Goal: Information Seeking & Learning: Learn about a topic

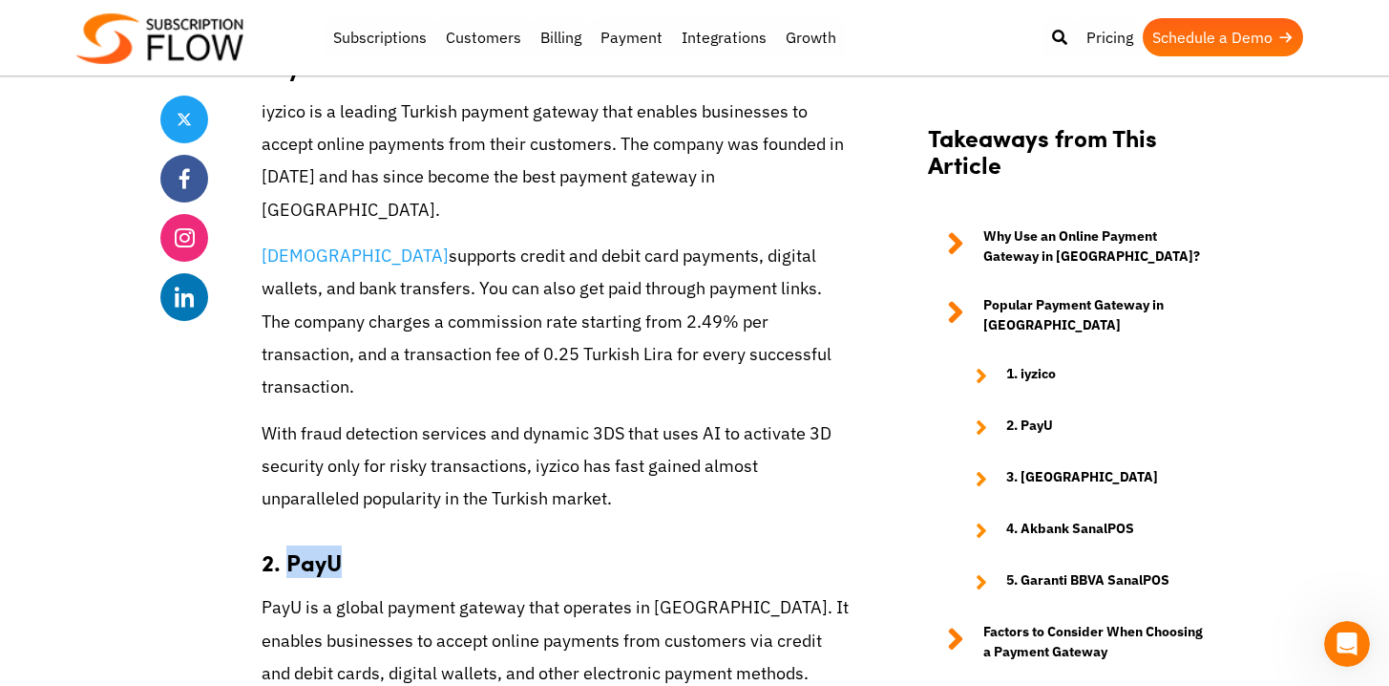
click at [543, 417] on p "With fraud detection services and dynamic 3DS that uses AI to activate 3D secur…" at bounding box center [556, 466] width 588 height 98
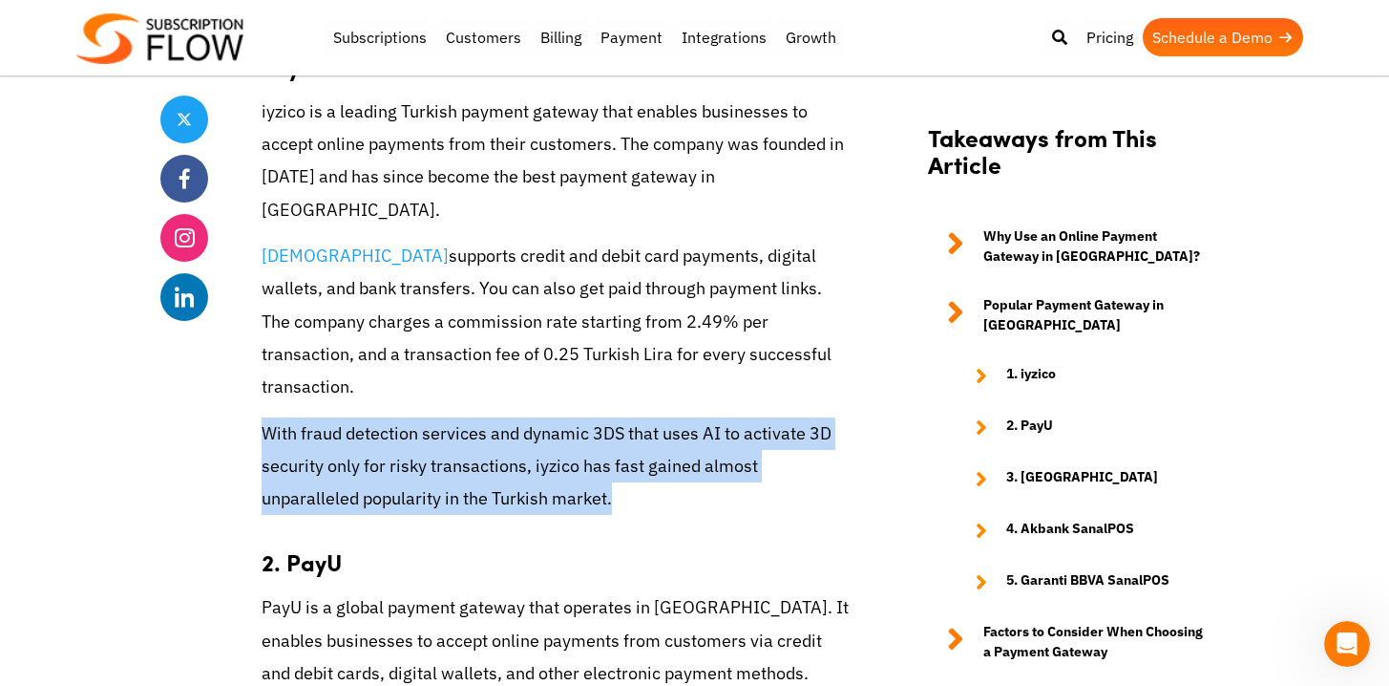
click at [543, 417] on p "With fraud detection services and dynamic 3DS that uses AI to activate 3D secur…" at bounding box center [556, 466] width 588 height 98
click at [464, 417] on p "With fraud detection services and dynamic 3DS that uses AI to activate 3D secur…" at bounding box center [556, 466] width 588 height 98
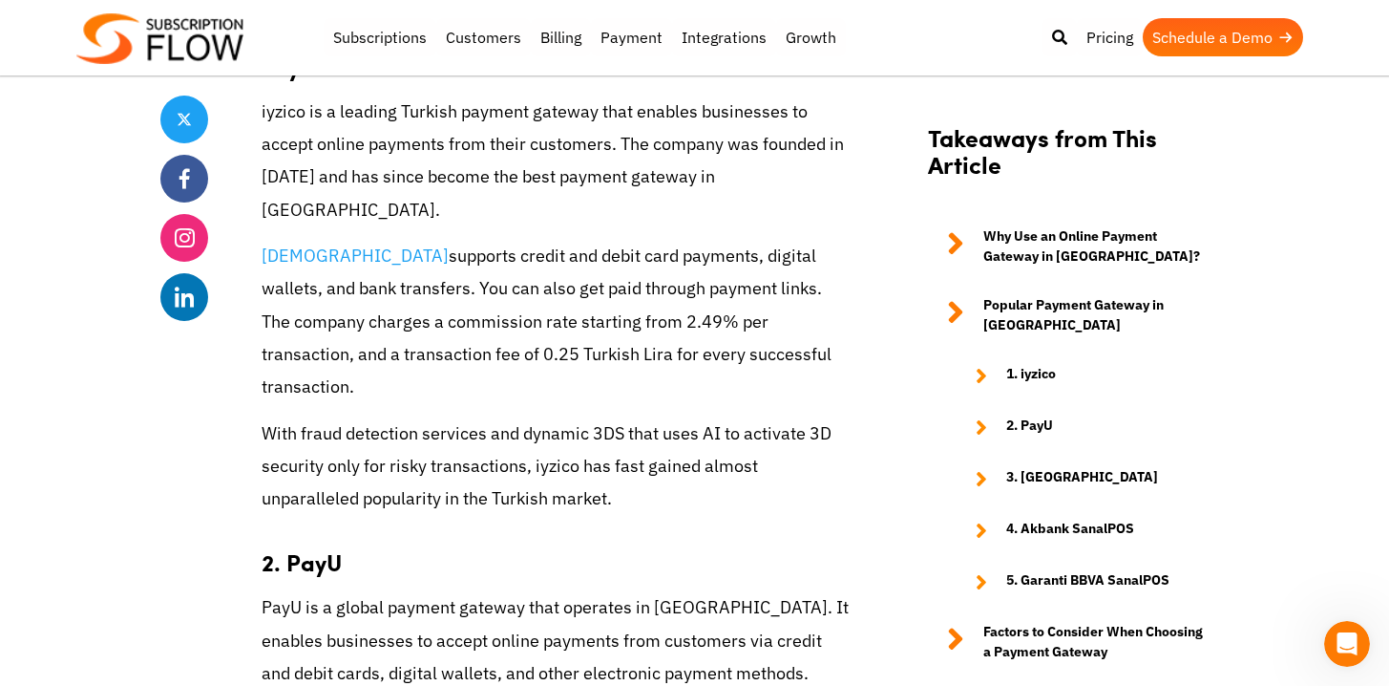
click at [464, 417] on p "With fraud detection services and dynamic 3DS that uses AI to activate 3D secur…" at bounding box center [556, 466] width 588 height 98
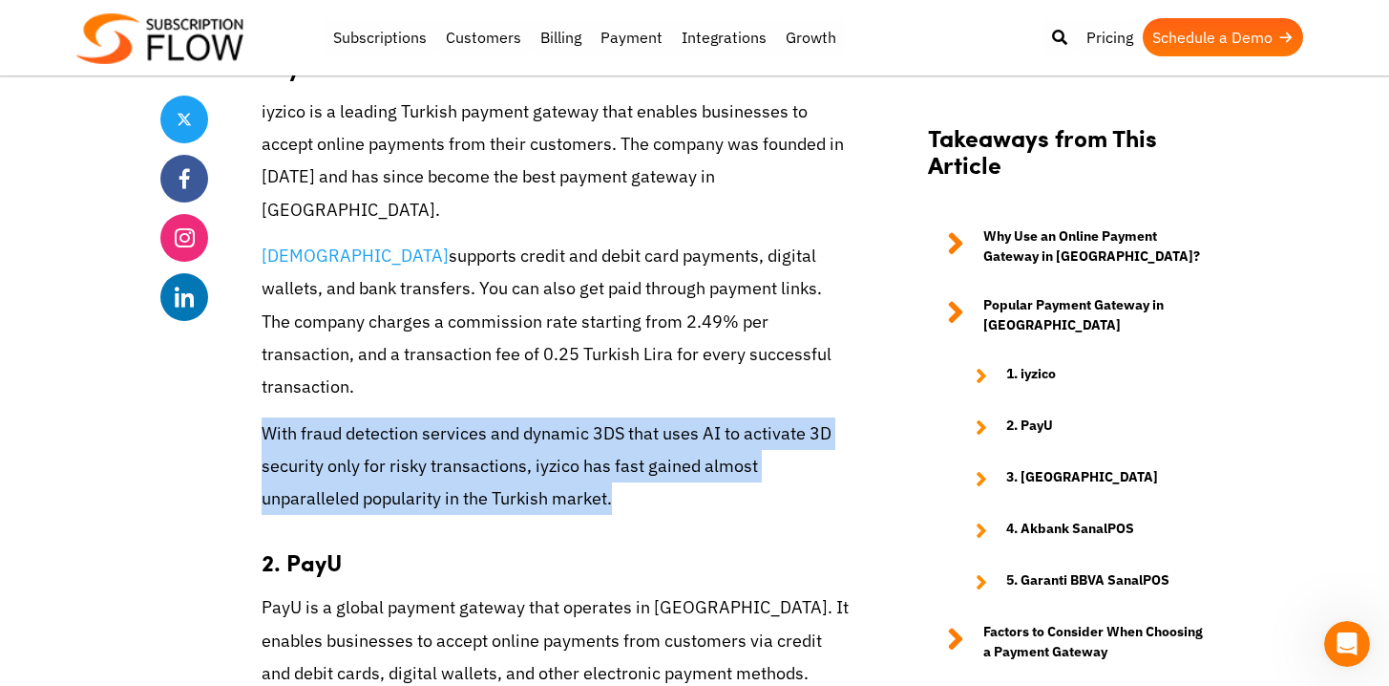
click at [464, 417] on p "With fraud detection services and dynamic 3DS that uses AI to activate 3D secur…" at bounding box center [556, 466] width 588 height 98
click at [435, 240] on p "iyzico supports credit and debit card payments, digital wallets, and bank trans…" at bounding box center [556, 321] width 588 height 163
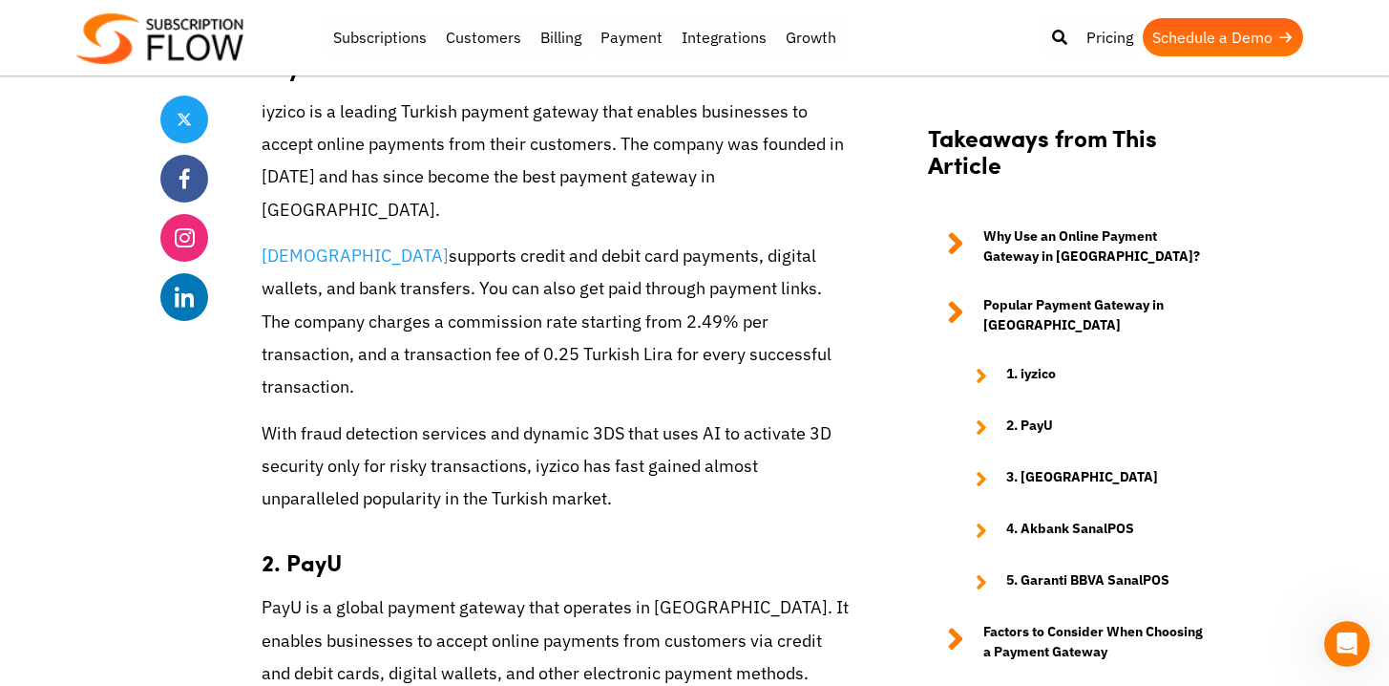
click at [435, 240] on p "iyzico supports credit and debit card payments, digital wallets, and bank trans…" at bounding box center [556, 321] width 588 height 163
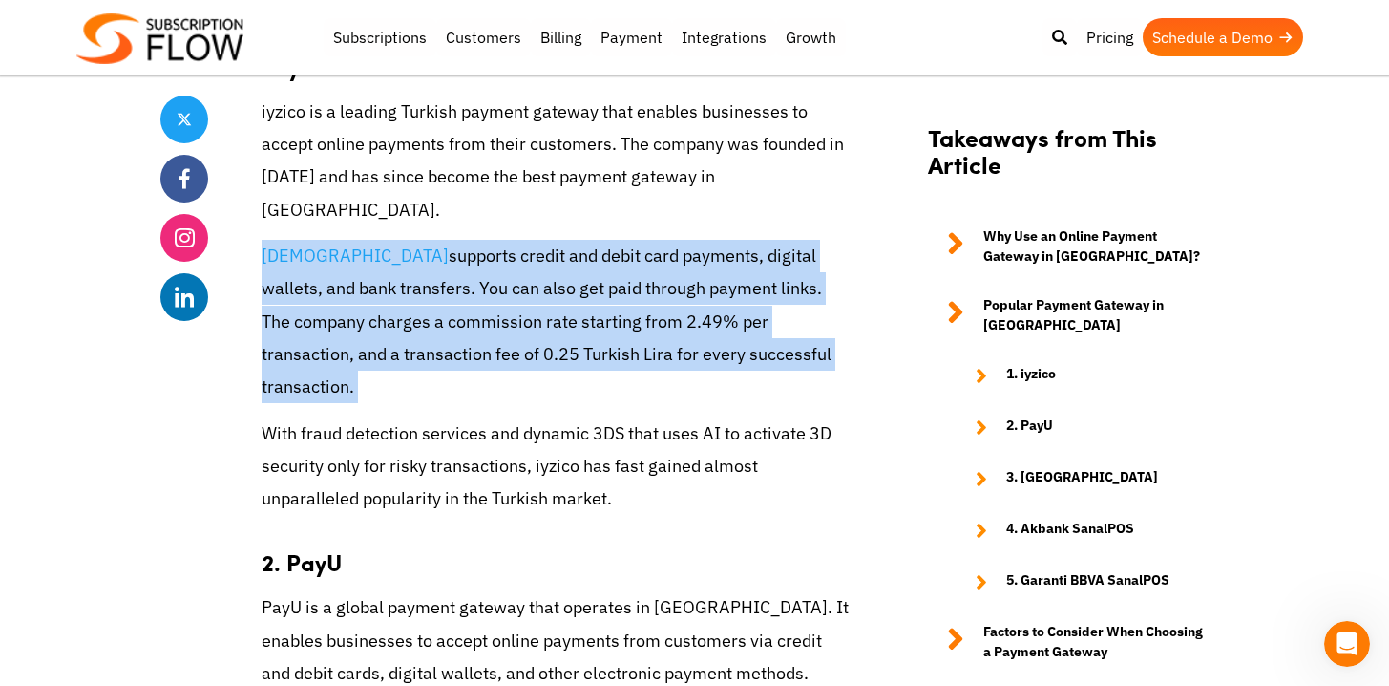
click at [435, 240] on p "iyzico supports credit and debit card payments, digital wallets, and bank trans…" at bounding box center [556, 321] width 588 height 163
click at [582, 417] on p "With fraud detection services and dynamic 3DS that uses AI to activate 3D secur…" at bounding box center [556, 466] width 588 height 98
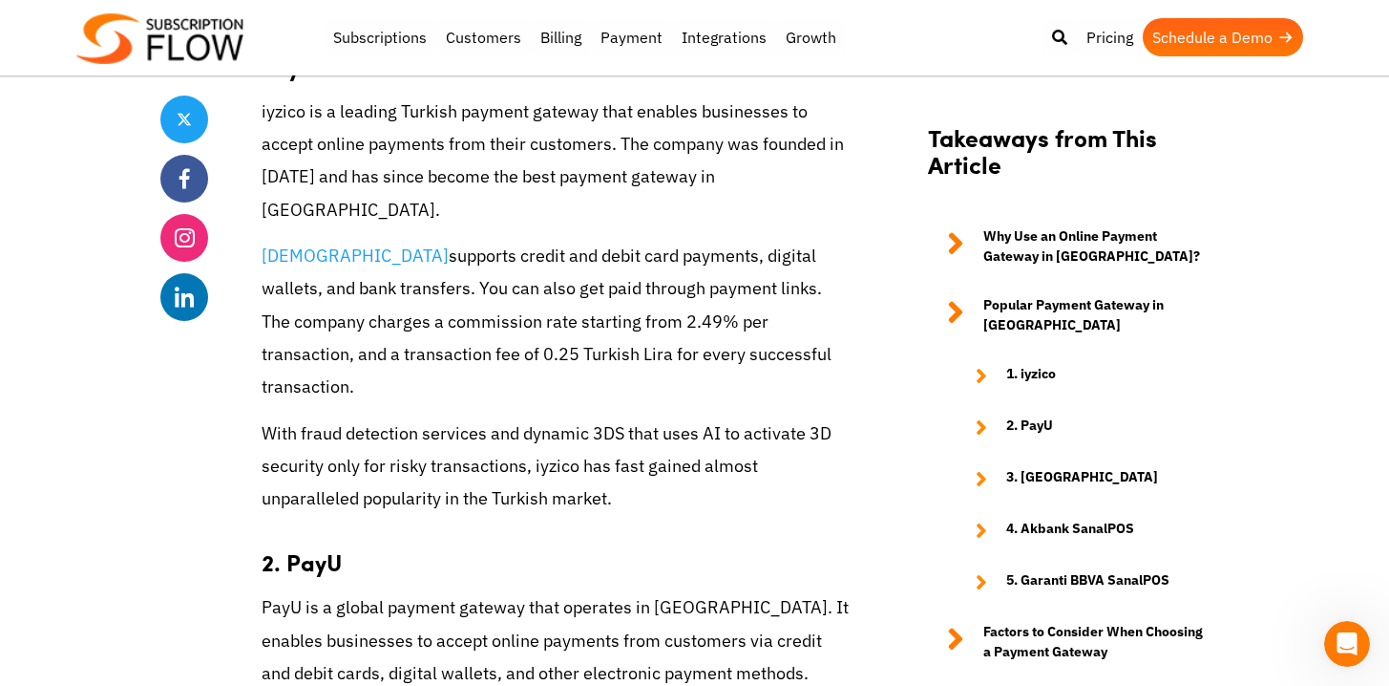
click at [582, 417] on p "With fraud detection services and dynamic 3DS that uses AI to activate 3D secur…" at bounding box center [556, 466] width 588 height 98
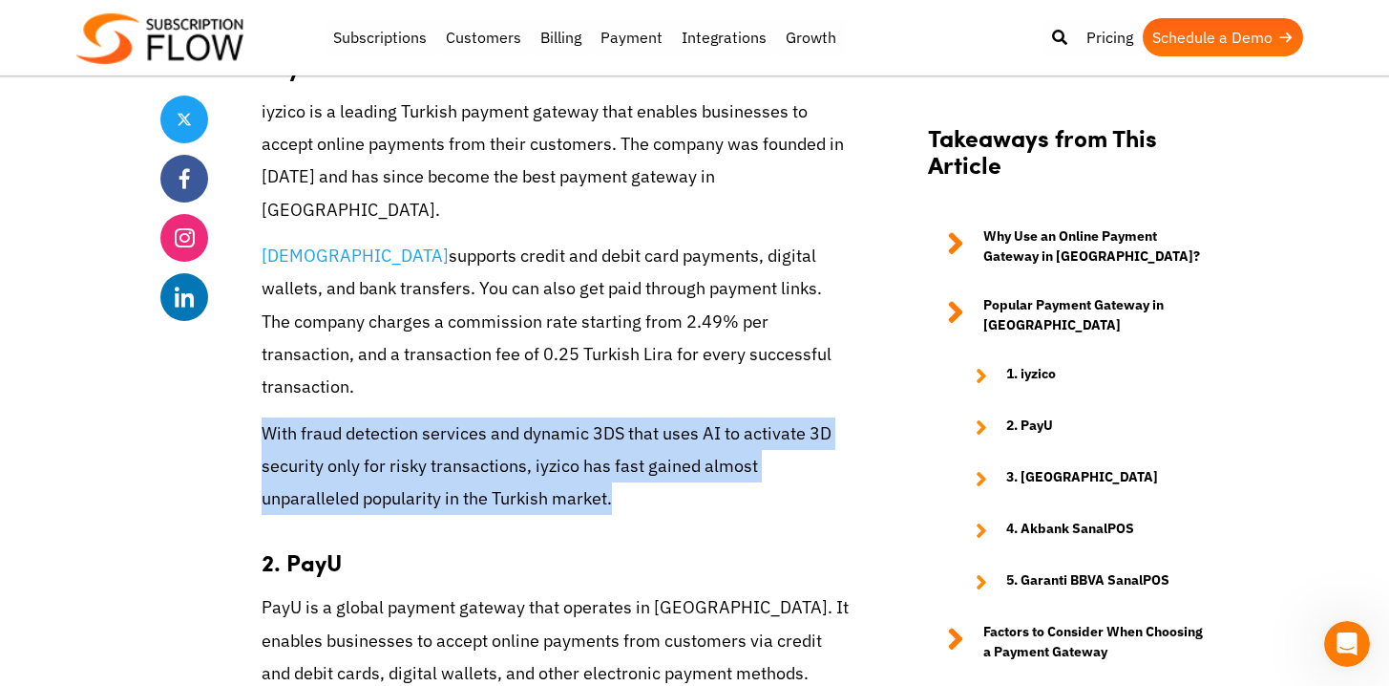
click at [582, 417] on p "With fraud detection services and dynamic 3DS that uses AI to activate 3D secur…" at bounding box center [556, 466] width 588 height 98
click at [363, 417] on p "With fraud detection services and dynamic 3DS that uses AI to activate 3D secur…" at bounding box center [556, 466] width 588 height 98
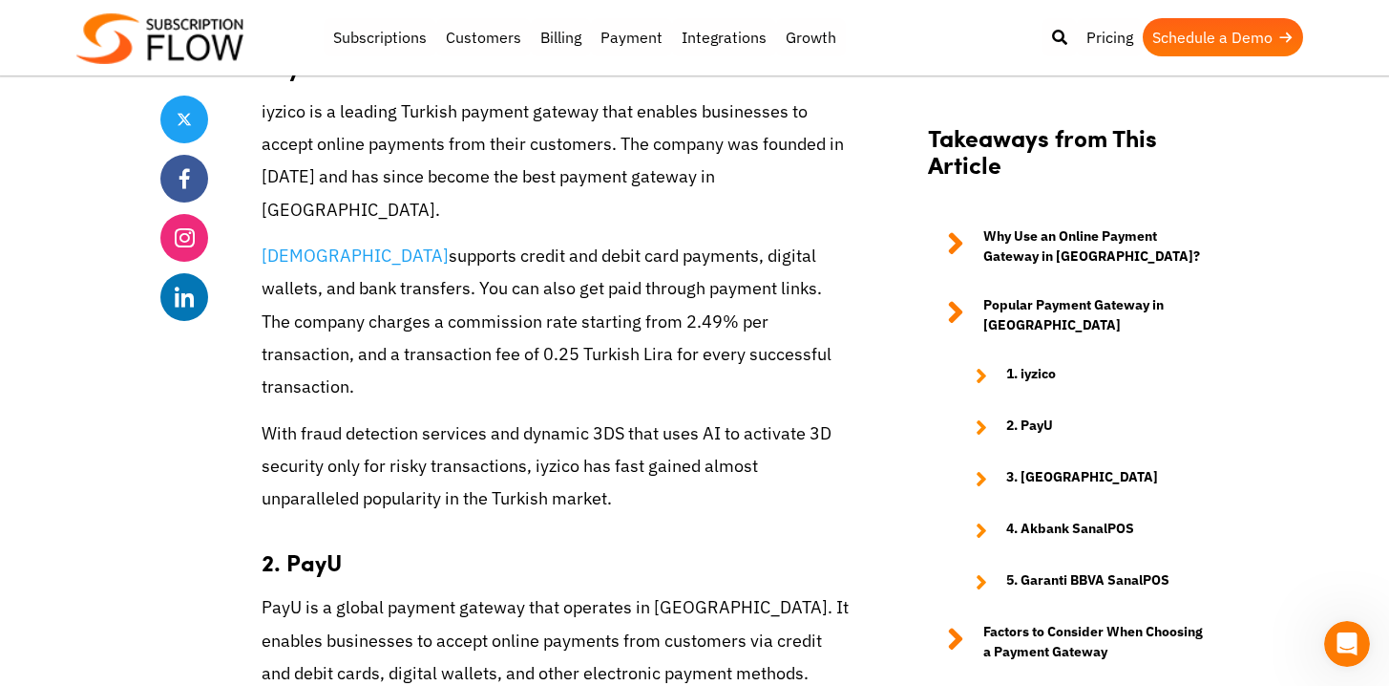
click at [363, 417] on p "With fraud detection services and dynamic 3DS that uses AI to activate 3D secur…" at bounding box center [556, 466] width 588 height 98
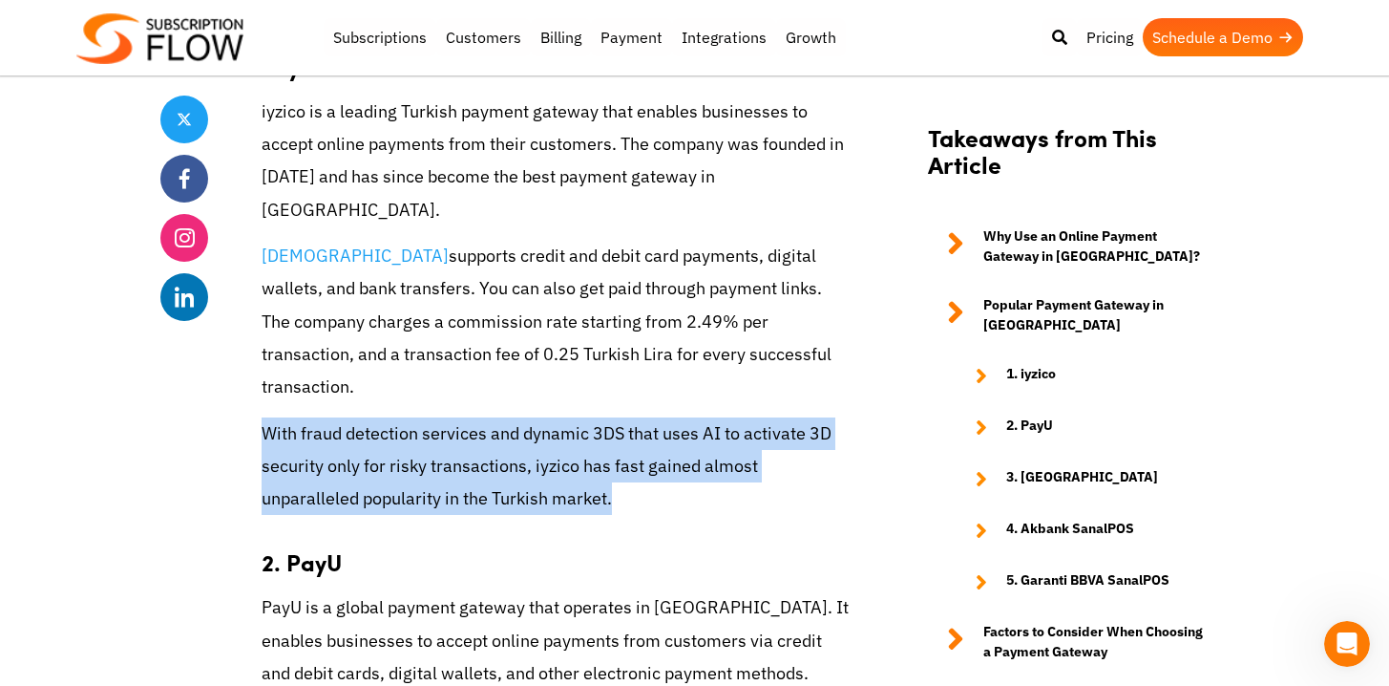
click at [363, 417] on p "With fraud detection services and dynamic 3DS that uses AI to activate 3D secur…" at bounding box center [556, 466] width 588 height 98
